Goal: Download file/media

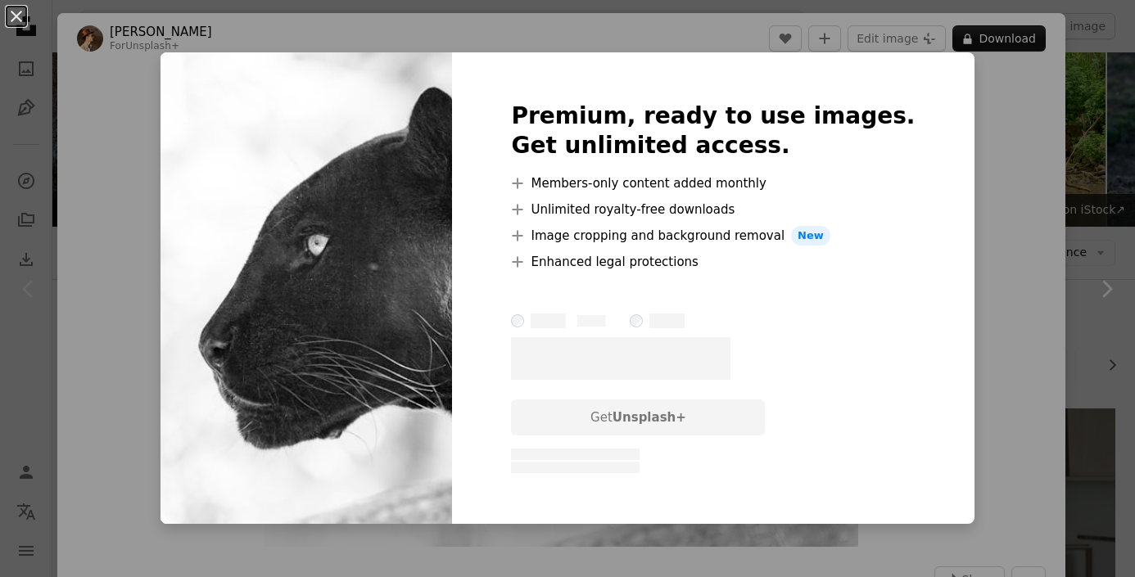
scroll to position [174, 0]
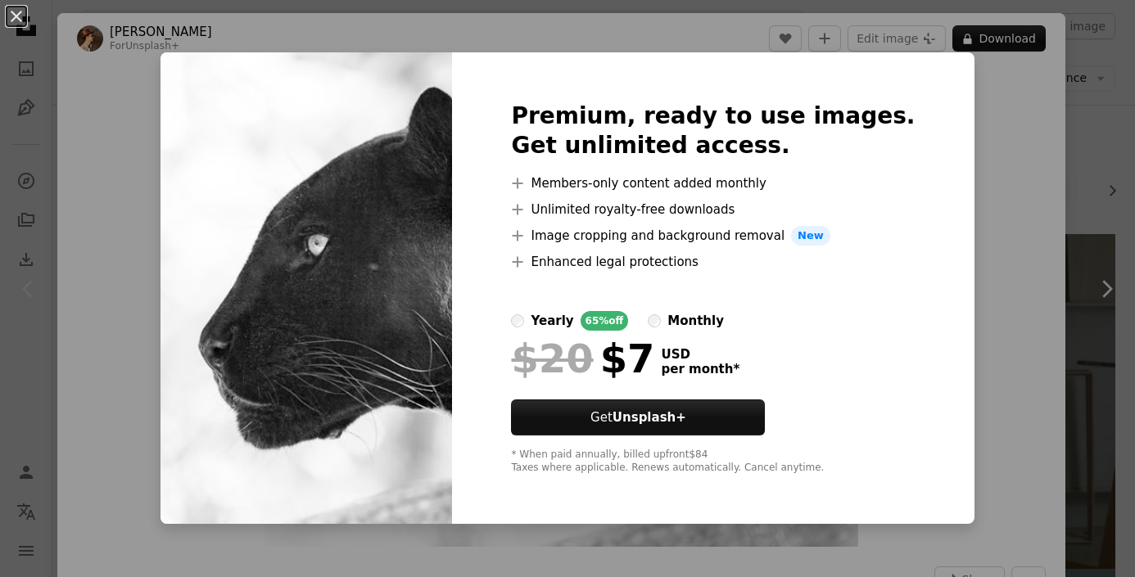
click at [1088, 126] on div "An X shape Premium, ready to use images. Get unlimited access. A plus sign Memb…" at bounding box center [567, 288] width 1135 height 577
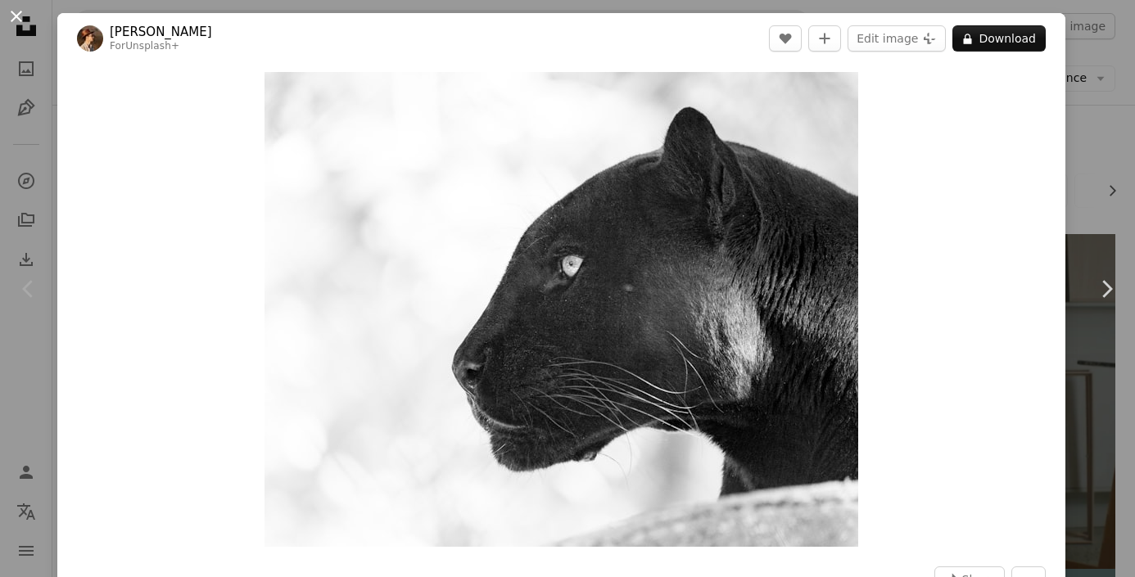
click at [11, 12] on button "An X shape" at bounding box center [17, 17] width 20 height 20
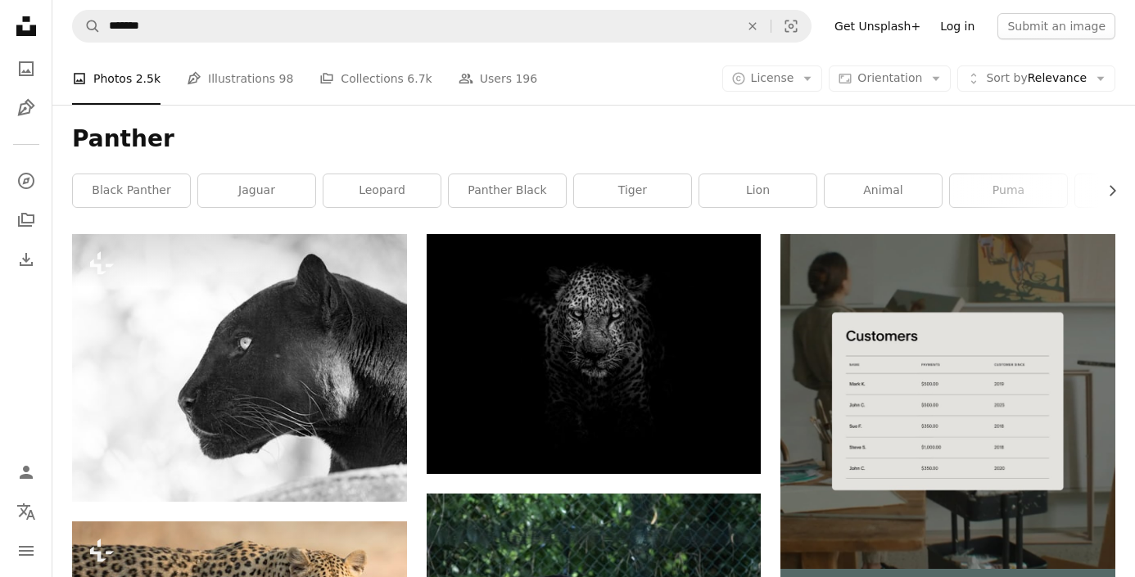
click at [960, 34] on link "Log in" at bounding box center [958, 26] width 54 height 26
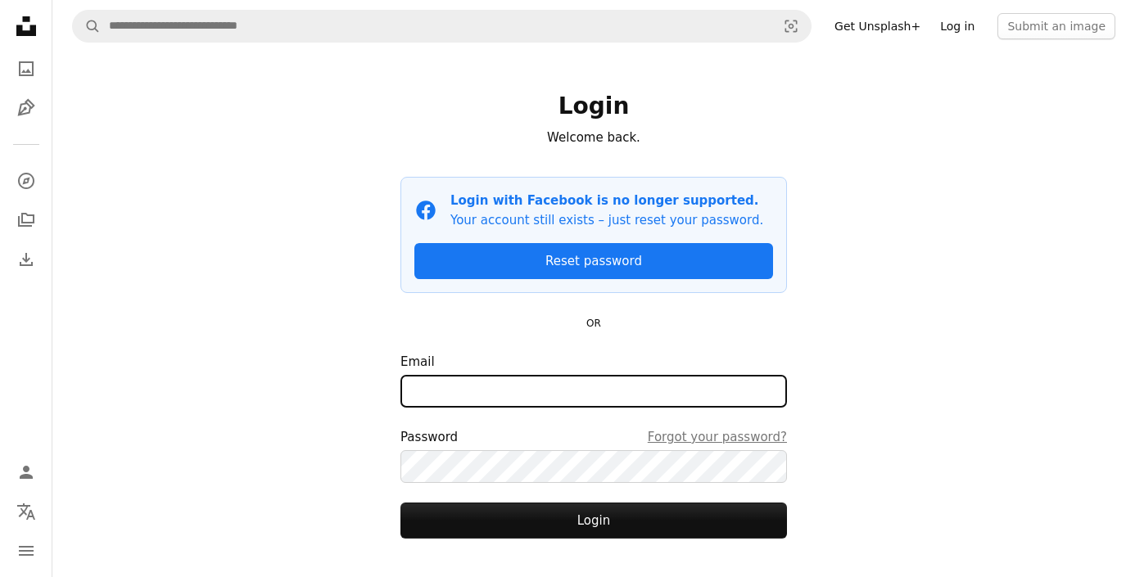
type input "**********"
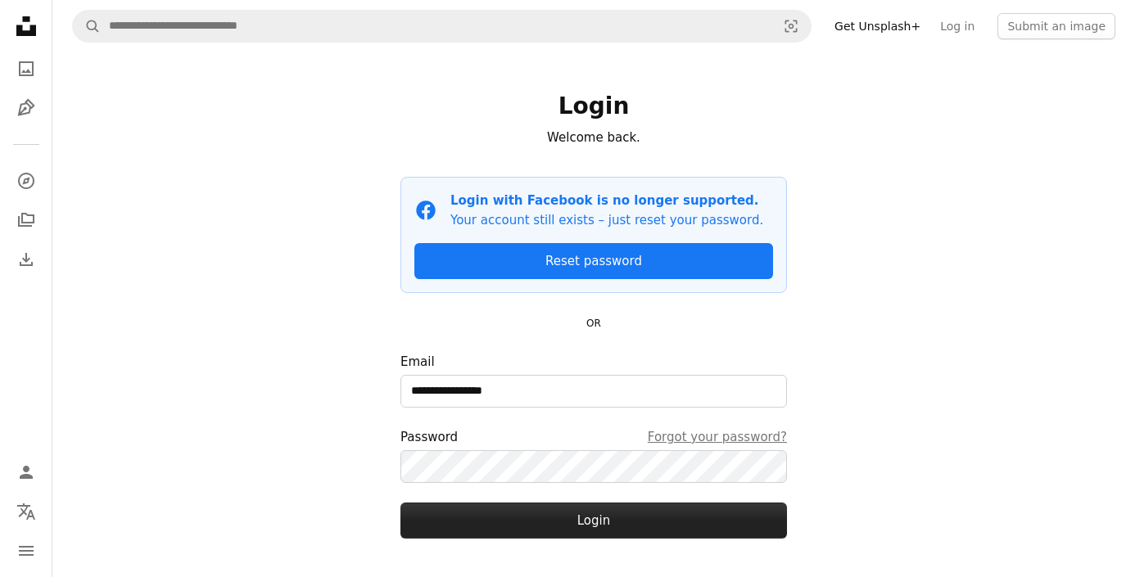
click at [564, 518] on button "Login" at bounding box center [594, 521] width 387 height 36
